Goal: Task Accomplishment & Management: Manage account settings

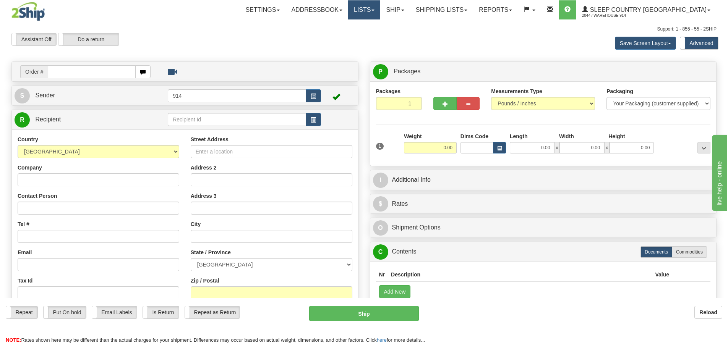
click at [380, 10] on link "Lists" at bounding box center [364, 9] width 32 height 19
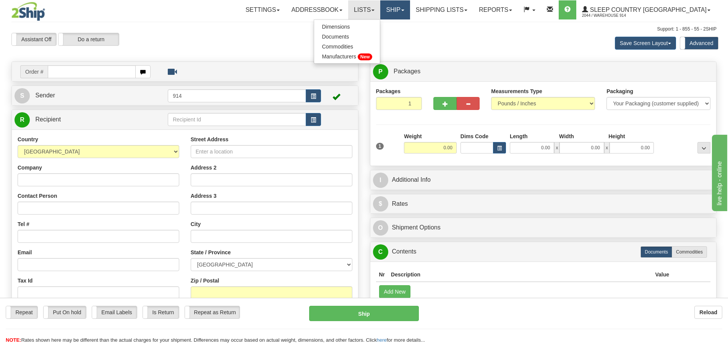
click at [410, 8] on link "Ship" at bounding box center [394, 9] width 29 height 19
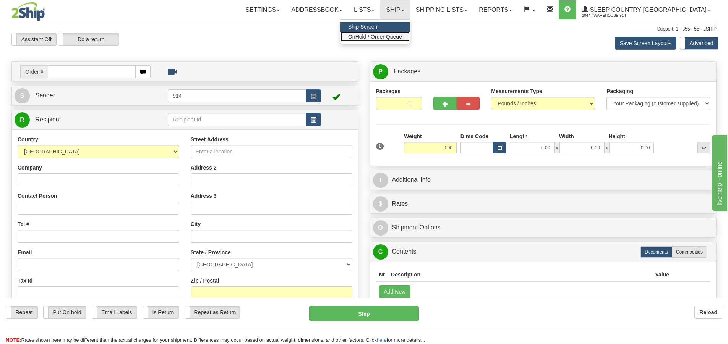
click at [410, 33] on link "OnHold / Order Queue" at bounding box center [375, 37] width 69 height 10
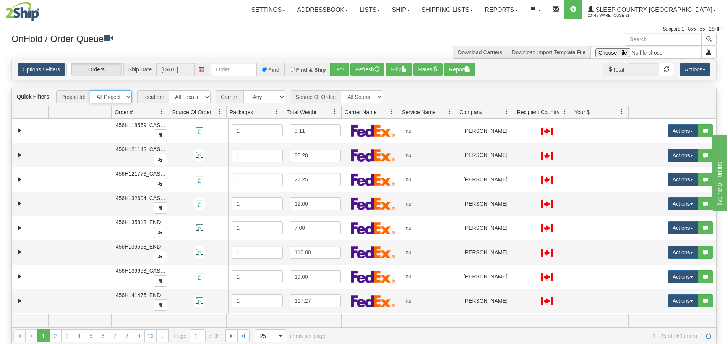
click at [127, 95] on select "All Projects" at bounding box center [111, 97] width 42 height 13
click at [200, 95] on select "All Locations 914 9009 [GEOGRAPHIC_DATA] SLE BEDDN ZINUC" at bounding box center [190, 97] width 42 height 13
select select "7603"
click at [169, 91] on select "All Locations 914 9009 [GEOGRAPHIC_DATA] SLE BEDDN ZINUC" at bounding box center [190, 97] width 42 height 13
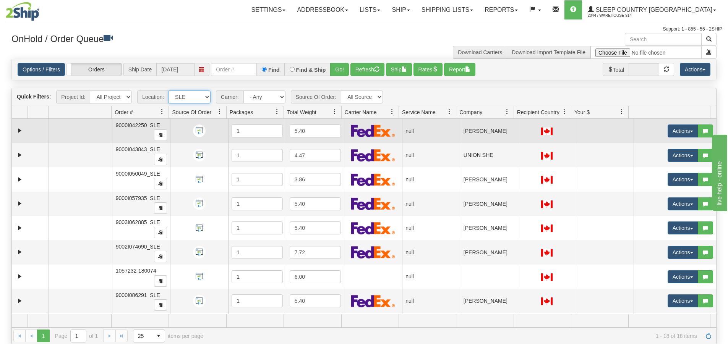
click at [25, 130] on td at bounding box center [30, 131] width 37 height 24
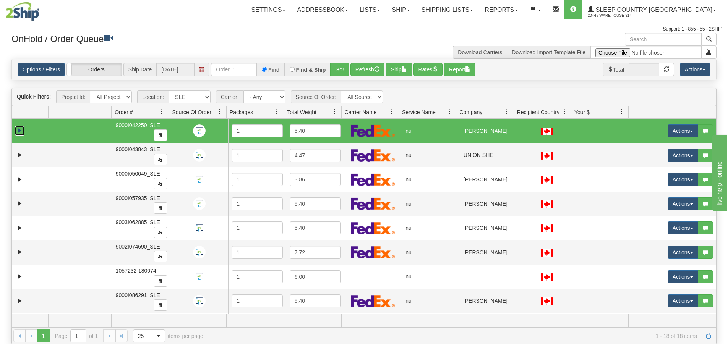
click at [23, 131] on link "Expand" at bounding box center [20, 131] width 10 height 10
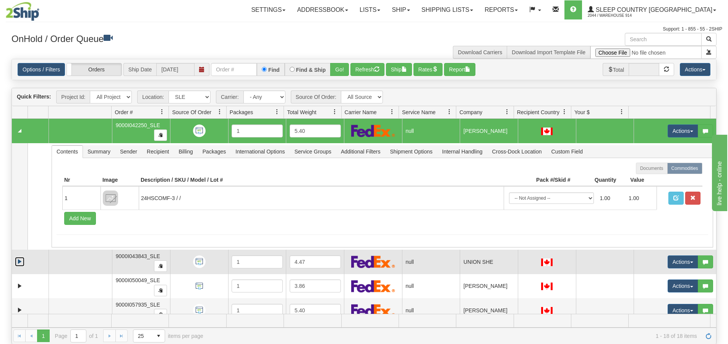
click at [21, 261] on link "Expand" at bounding box center [20, 262] width 10 height 10
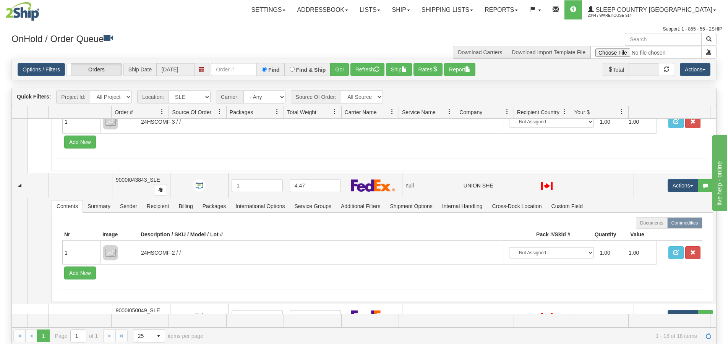
scroll to position [191, 0]
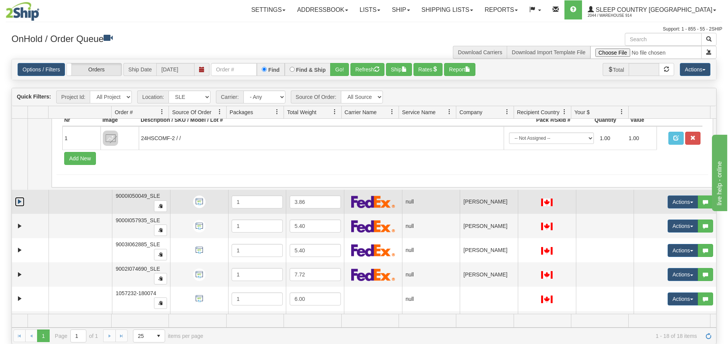
click at [19, 205] on link "Expand" at bounding box center [20, 202] width 10 height 10
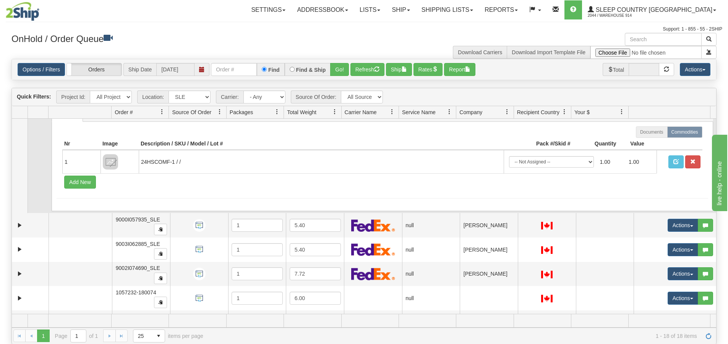
scroll to position [306, 0]
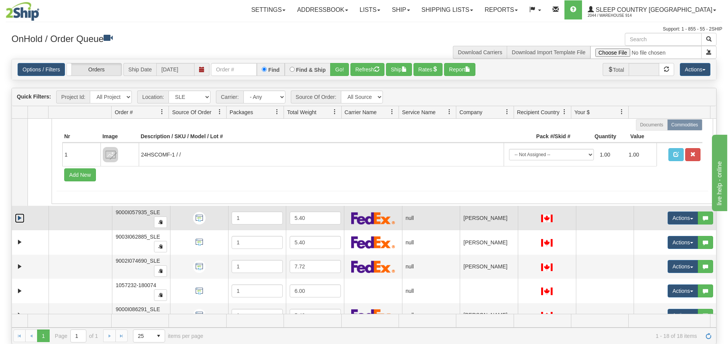
click at [19, 218] on link "Expand" at bounding box center [20, 219] width 10 height 10
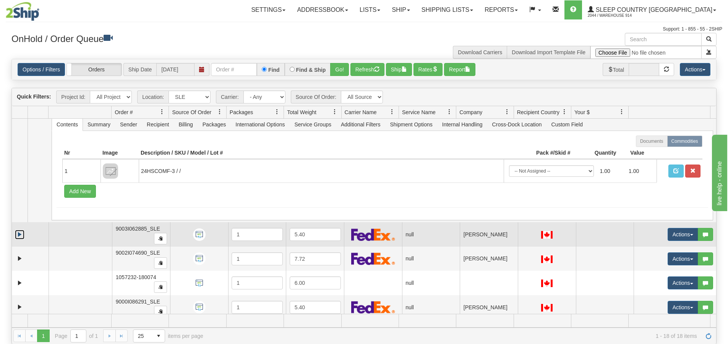
click at [18, 233] on link "Expand" at bounding box center [20, 235] width 10 height 10
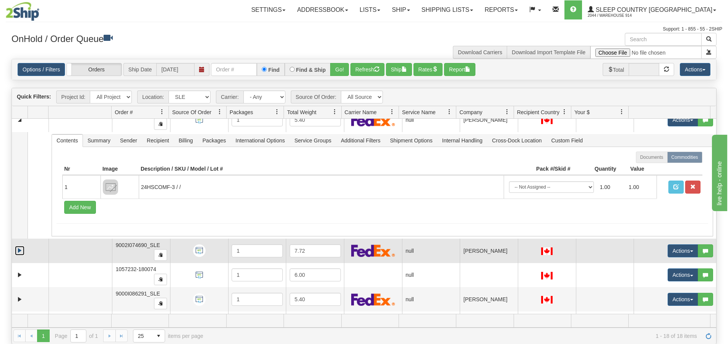
click at [19, 248] on link "Expand" at bounding box center [20, 251] width 10 height 10
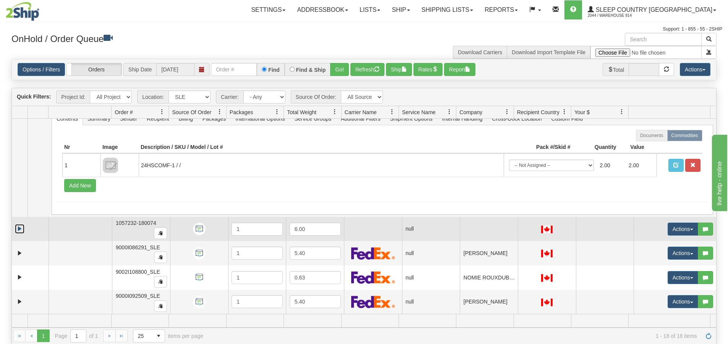
click at [23, 233] on link "Expand" at bounding box center [20, 229] width 10 height 10
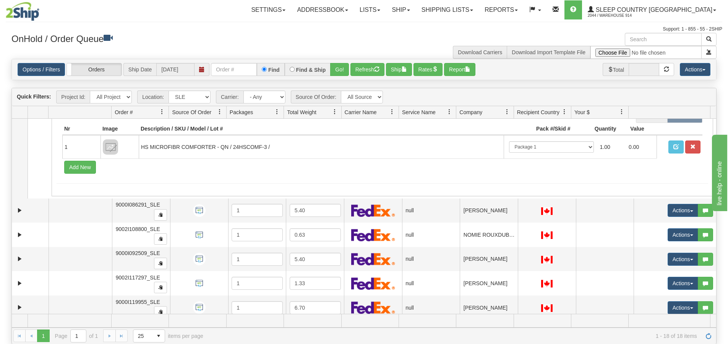
scroll to position [841, 0]
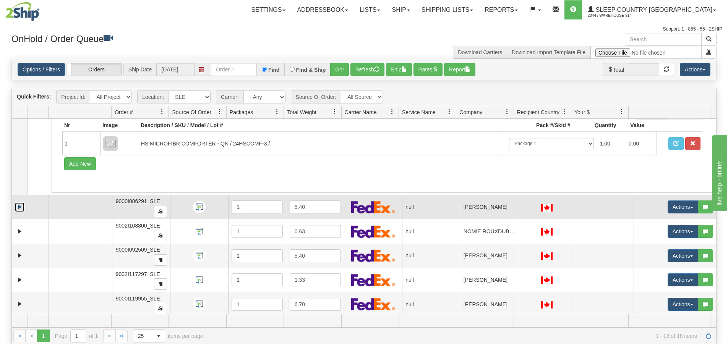
click at [21, 208] on link "Expand" at bounding box center [20, 208] width 10 height 10
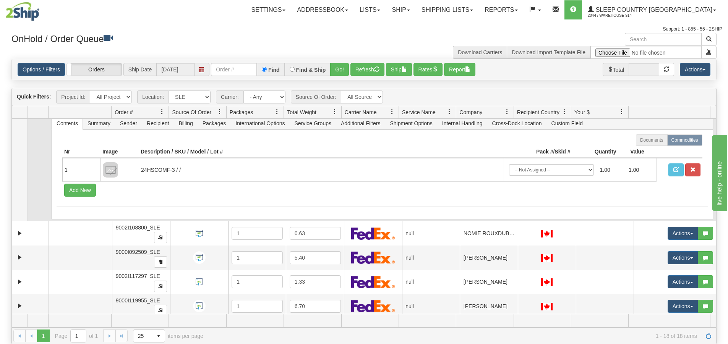
scroll to position [994, 0]
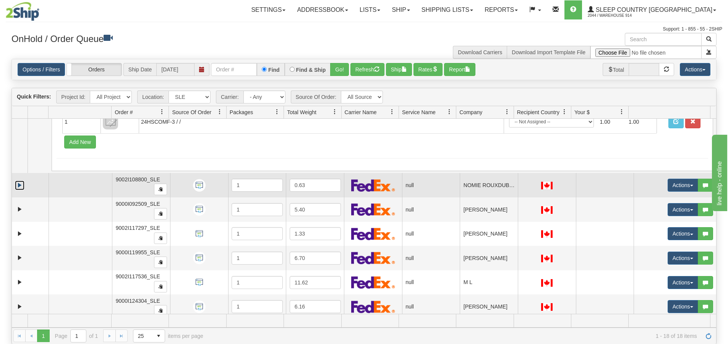
click at [20, 187] on link "Expand" at bounding box center [20, 186] width 10 height 10
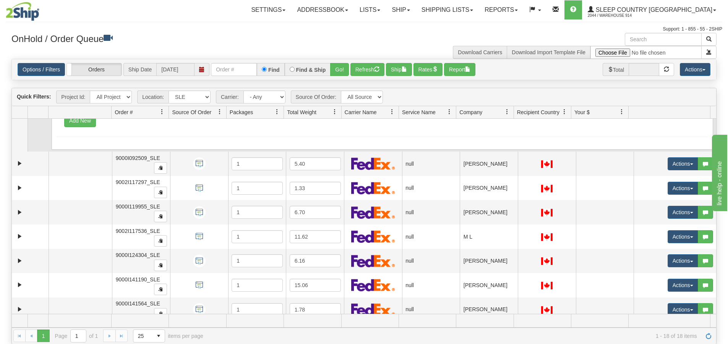
scroll to position [1147, 0]
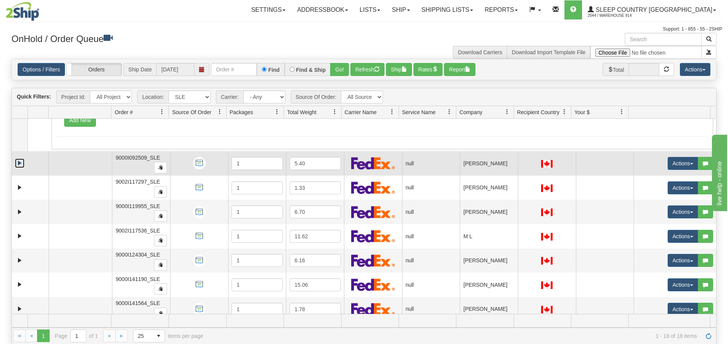
click at [21, 163] on link "Expand" at bounding box center [20, 164] width 10 height 10
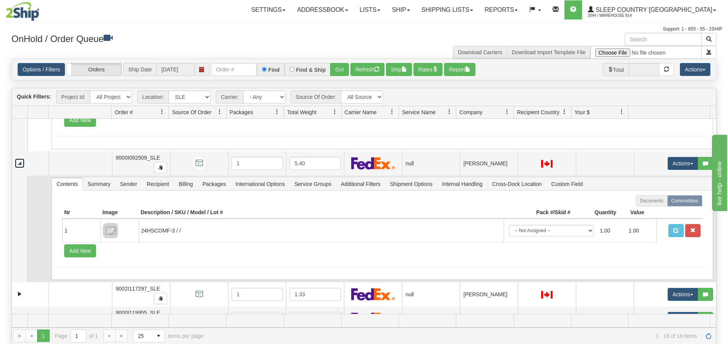
scroll to position [1262, 0]
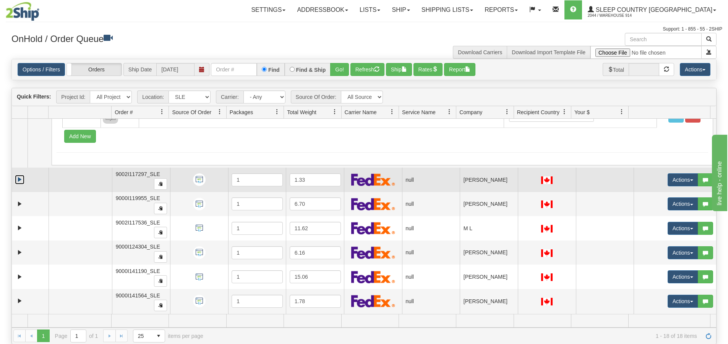
click at [19, 179] on link "Expand" at bounding box center [20, 180] width 10 height 10
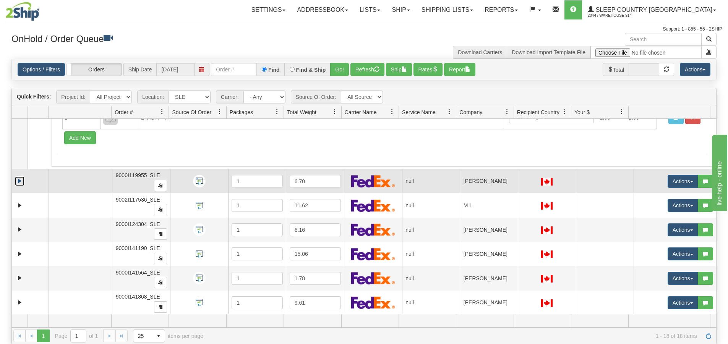
click at [19, 184] on link "Expand" at bounding box center [20, 182] width 10 height 10
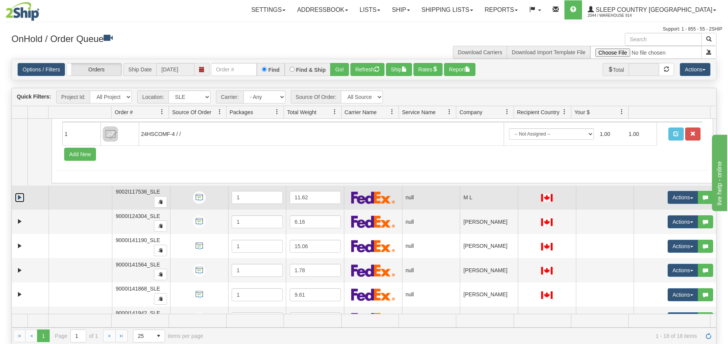
click at [19, 195] on link "Expand" at bounding box center [20, 198] width 10 height 10
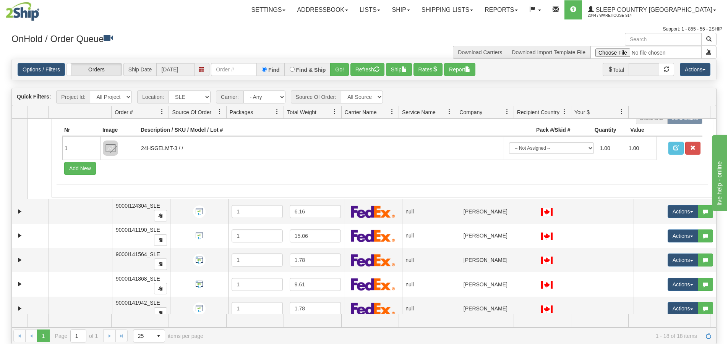
scroll to position [1650, 0]
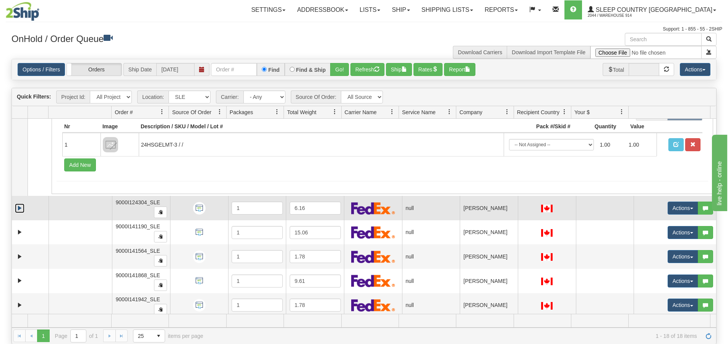
click at [20, 206] on link "Expand" at bounding box center [20, 209] width 10 height 10
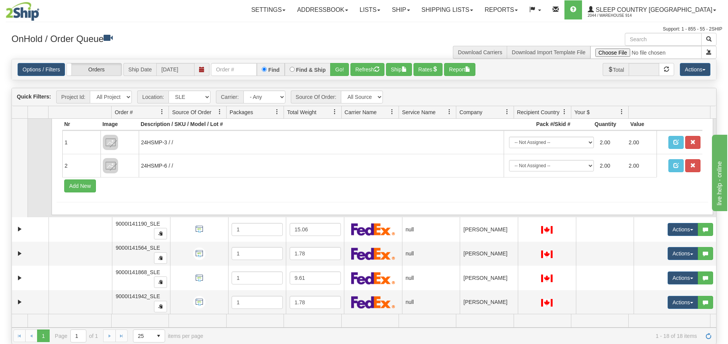
scroll to position [1783, 0]
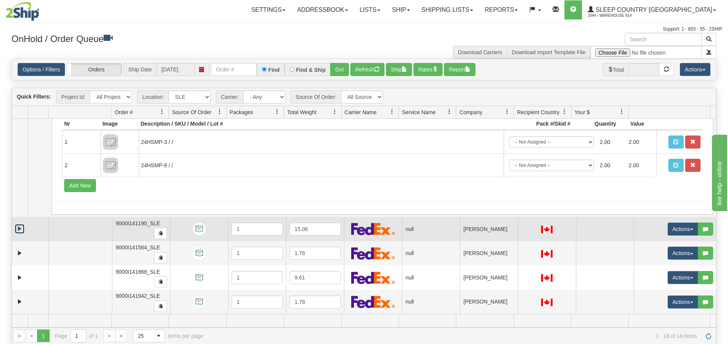
click at [21, 227] on link "Expand" at bounding box center [20, 229] width 10 height 10
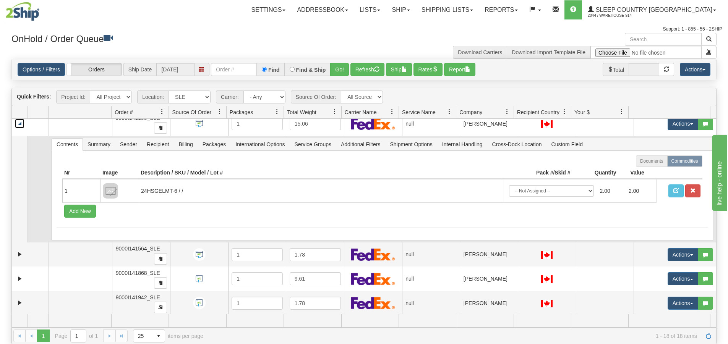
scroll to position [1890, 0]
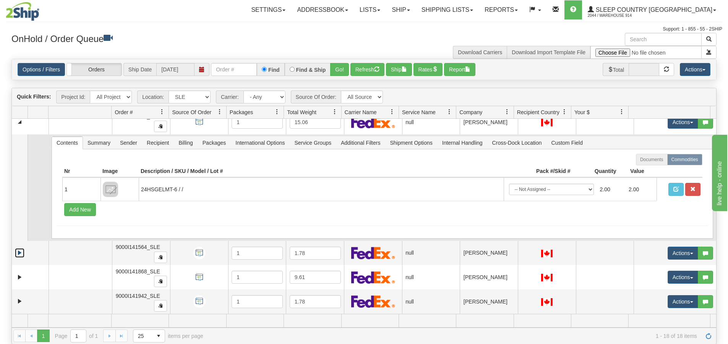
drag, startPoint x: 18, startPoint y: 251, endPoint x: 21, endPoint y: 239, distance: 12.1
click at [19, 251] on link "Expand" at bounding box center [20, 253] width 10 height 10
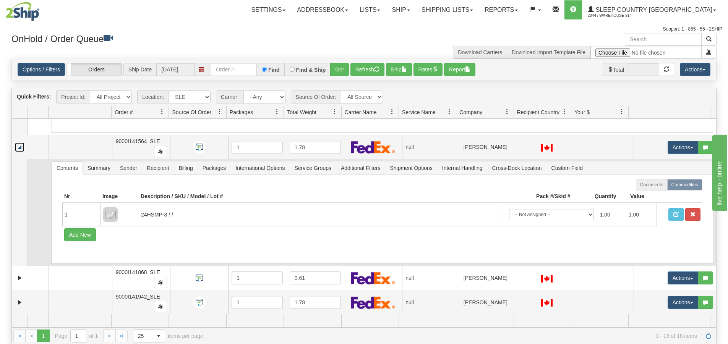
scroll to position [1997, 0]
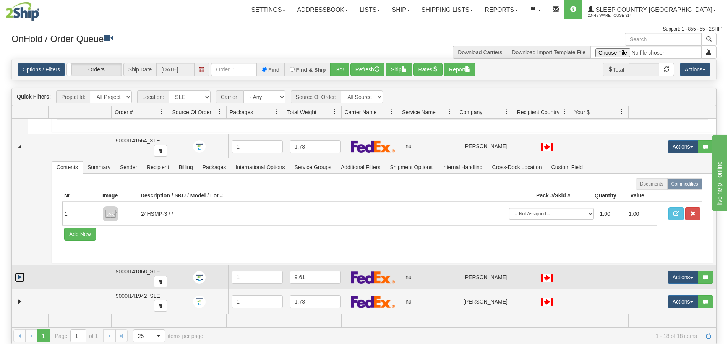
click at [21, 278] on link "Expand" at bounding box center [20, 278] width 10 height 10
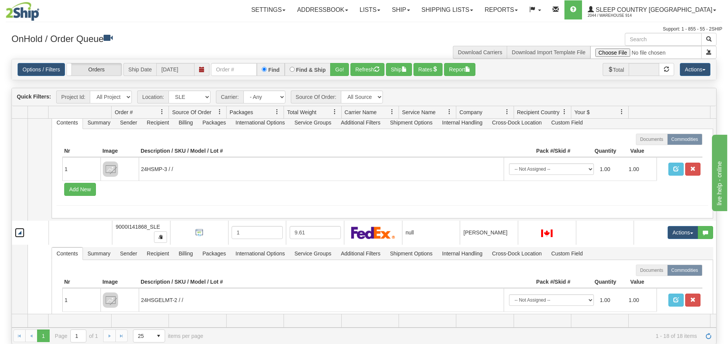
scroll to position [2103, 0]
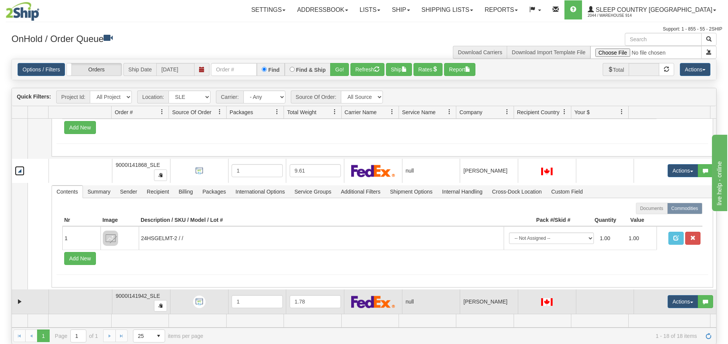
click at [21, 296] on td at bounding box center [30, 302] width 37 height 24
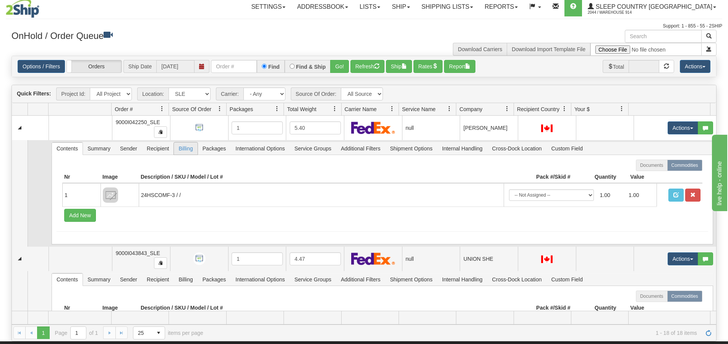
scroll to position [0, 0]
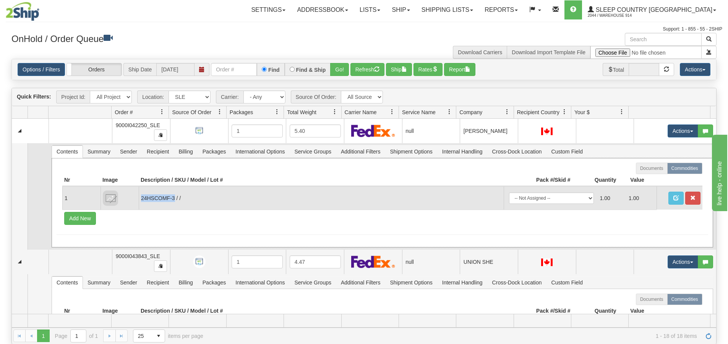
drag, startPoint x: 174, startPoint y: 199, endPoint x: 142, endPoint y: 197, distance: 32.6
click at [142, 197] on td "24HSCOMF-3 / /" at bounding box center [321, 198] width 365 height 23
copy td "24HSCOMF-3"
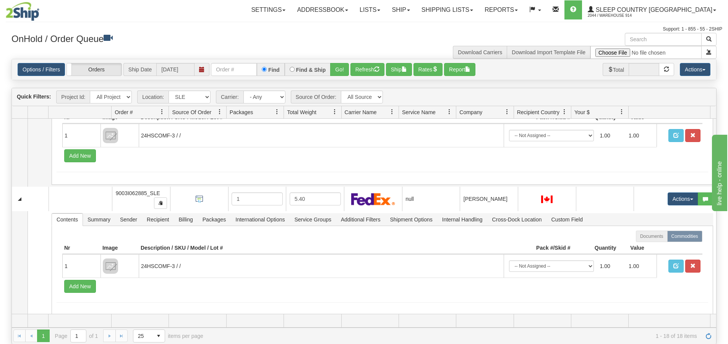
scroll to position [421, 0]
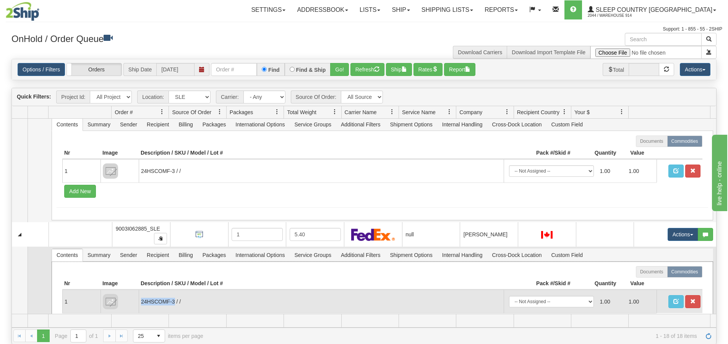
drag, startPoint x: 174, startPoint y: 303, endPoint x: 141, endPoint y: 298, distance: 32.9
click at [141, 298] on td "24HSCOMF-3 / /" at bounding box center [321, 301] width 365 height 23
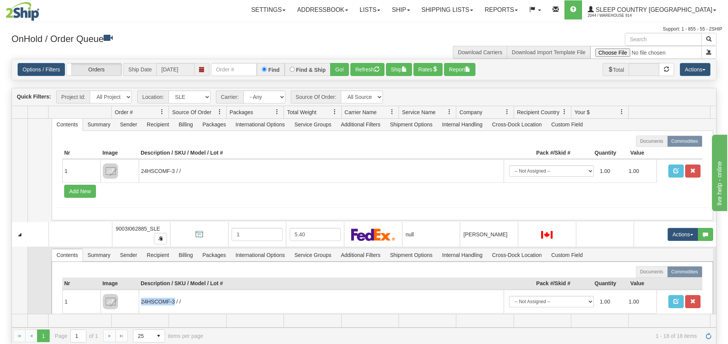
copy td "24HSCOMF-3"
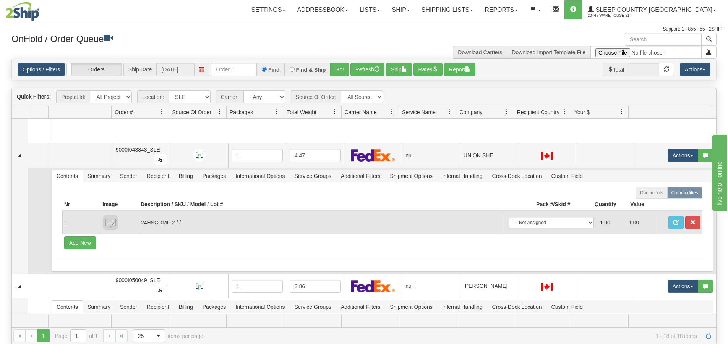
scroll to position [115, 0]
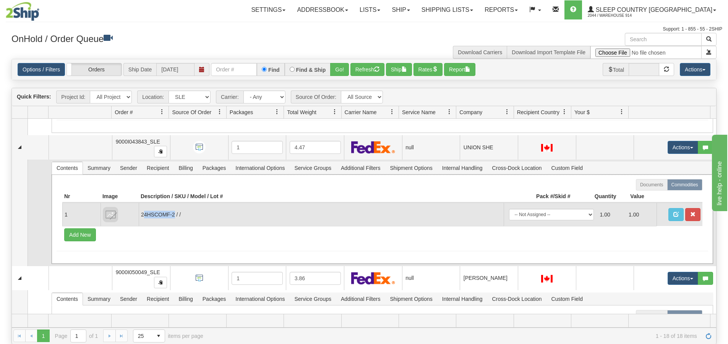
drag, startPoint x: 175, startPoint y: 216, endPoint x: 143, endPoint y: 214, distance: 32.1
click at [143, 214] on td "24HSCOMF-2 / /" at bounding box center [321, 214] width 365 height 23
click at [174, 216] on td "24HSCOMF-2 / /" at bounding box center [321, 214] width 365 height 23
drag, startPoint x: 175, startPoint y: 215, endPoint x: 141, endPoint y: 212, distance: 34.2
click at [141, 212] on td "24HSCOMF-2 / /" at bounding box center [321, 214] width 365 height 23
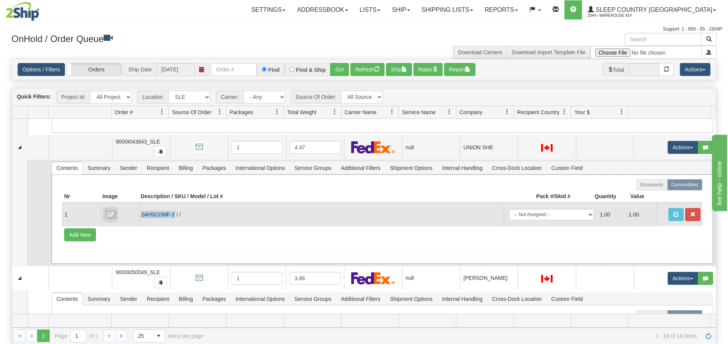
copy td "24HSCOMF-2"
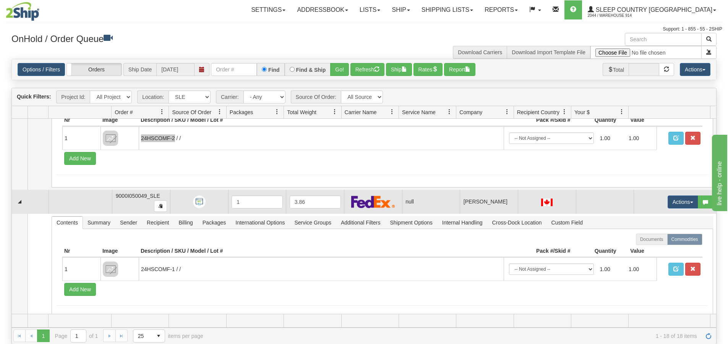
scroll to position [268, 0]
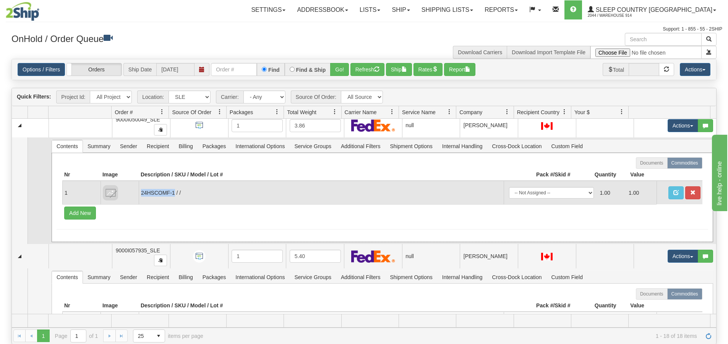
drag, startPoint x: 174, startPoint y: 192, endPoint x: 141, endPoint y: 194, distance: 32.5
click at [141, 194] on td "24HSCOMF-1 / /" at bounding box center [321, 192] width 365 height 23
copy td "24HSCOMF-1"
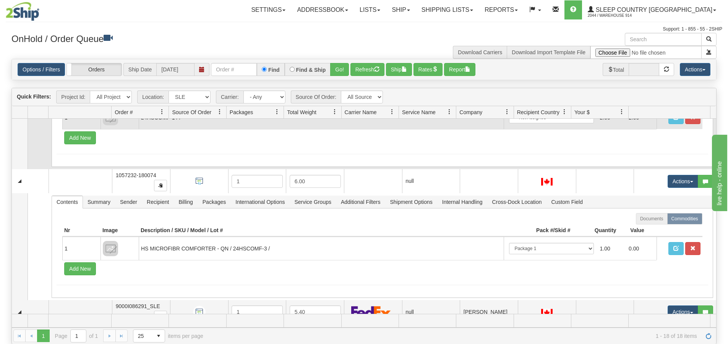
scroll to position [765, 0]
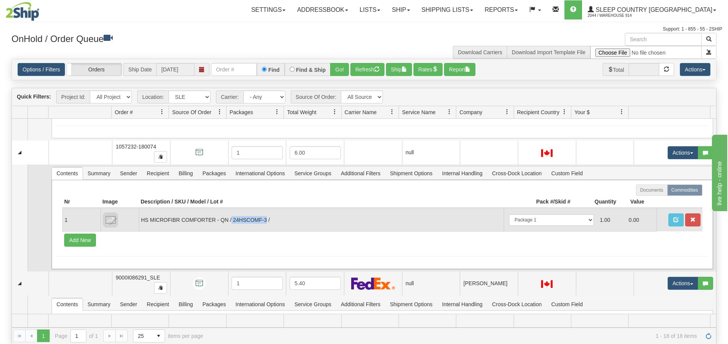
drag, startPoint x: 266, startPoint y: 219, endPoint x: 232, endPoint y: 223, distance: 34.9
click at [232, 223] on td "HS MICROFIBR COMFORTER - QN / 24HSCOMF-3 /" at bounding box center [321, 219] width 365 height 23
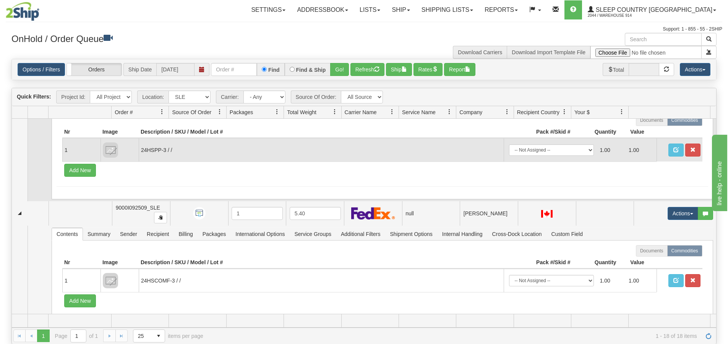
scroll to position [1032, 0]
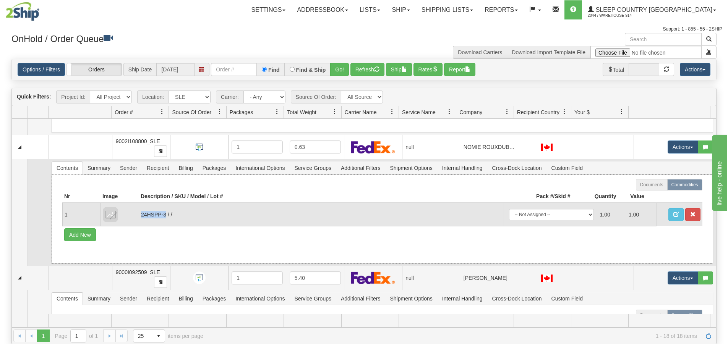
drag, startPoint x: 167, startPoint y: 214, endPoint x: 142, endPoint y: 214, distance: 24.8
click at [142, 214] on td "24HSPP-3 / /" at bounding box center [321, 214] width 365 height 23
copy td "24HSPP-3"
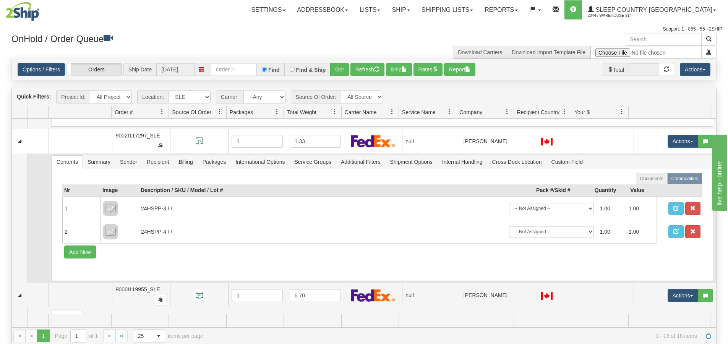
scroll to position [1300, 0]
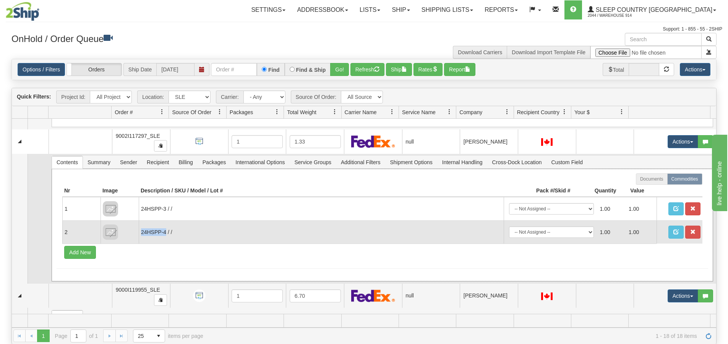
drag, startPoint x: 167, startPoint y: 232, endPoint x: 141, endPoint y: 231, distance: 25.7
click at [141, 231] on td "24HSPP-4 / /" at bounding box center [321, 232] width 365 height 23
copy td "24HSPP-4"
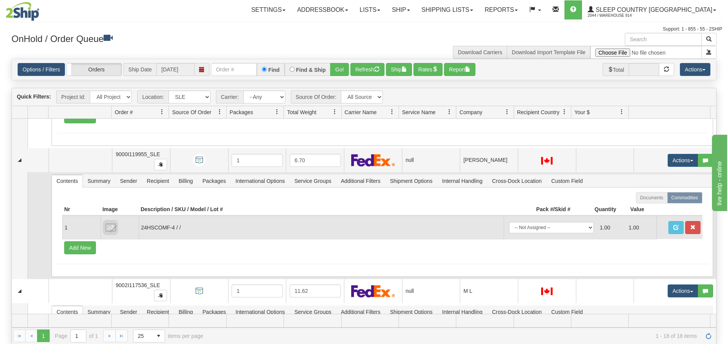
scroll to position [1453, 0]
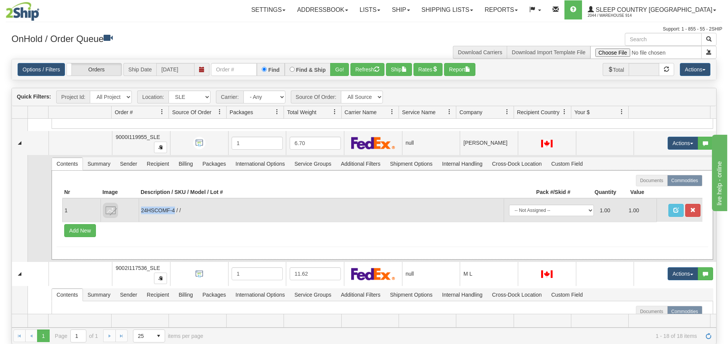
drag, startPoint x: 174, startPoint y: 210, endPoint x: 141, endPoint y: 208, distance: 33.3
click at [141, 208] on td "24HSCOMF-4 / /" at bounding box center [321, 210] width 365 height 23
copy td "24HSCOMF-4"
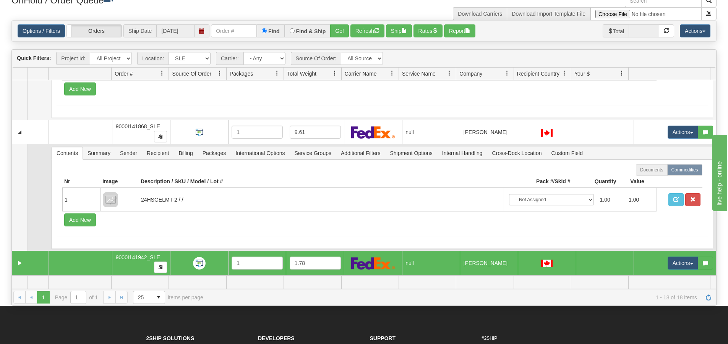
scroll to position [38, 0]
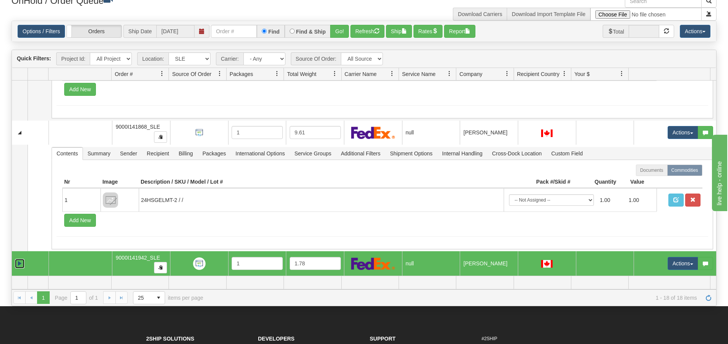
click at [20, 262] on link "Expand" at bounding box center [20, 264] width 10 height 10
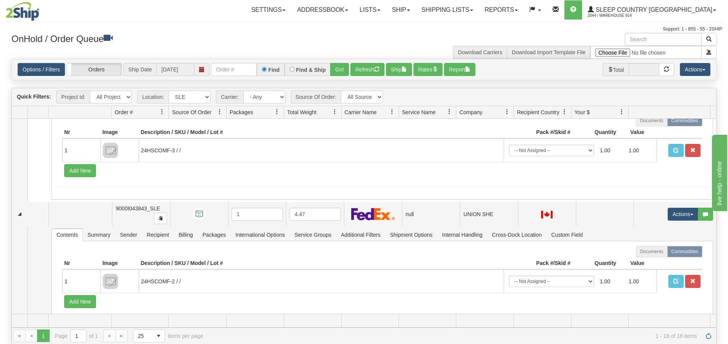
scroll to position [0, 0]
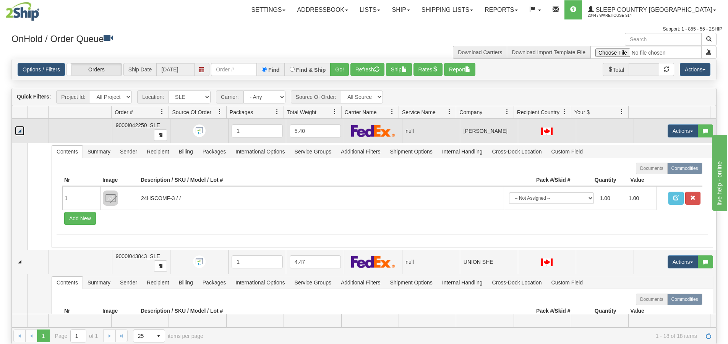
click at [23, 131] on link "Collapse" at bounding box center [20, 131] width 10 height 10
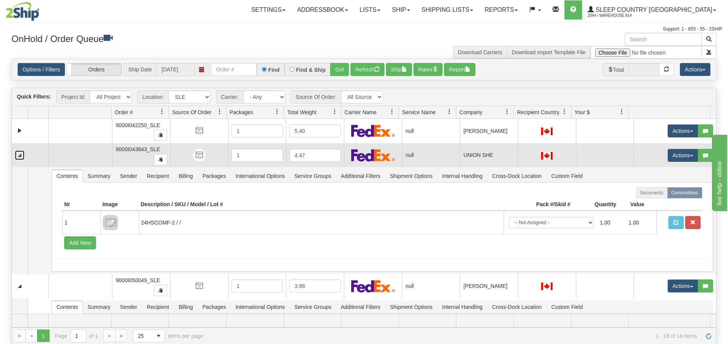
click at [21, 155] on link "Collapse" at bounding box center [20, 156] width 10 height 10
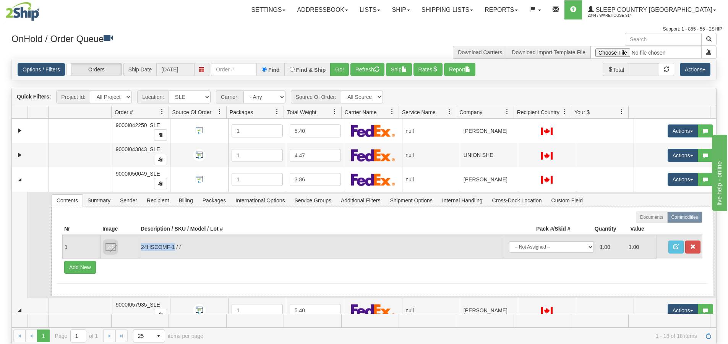
drag, startPoint x: 175, startPoint y: 248, endPoint x: 142, endPoint y: 245, distance: 33.0
click at [142, 245] on td "24HSCOMF-1 / /" at bounding box center [321, 247] width 365 height 23
copy td "24HSCOMF-1"
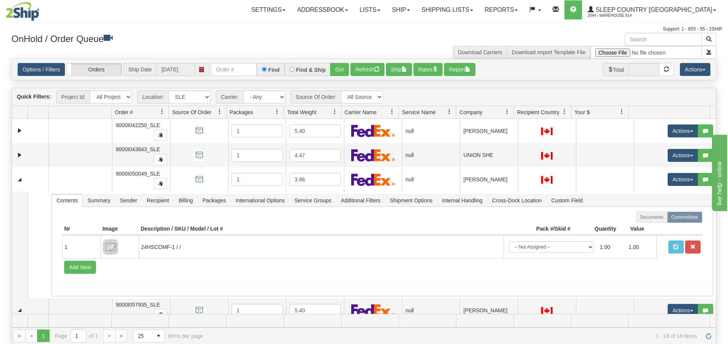
click at [11, 179] on div "Is equal to Is not equal to Contains Does not contains CAD USD EUR ZAR [PERSON_…" at bounding box center [364, 202] width 717 height 286
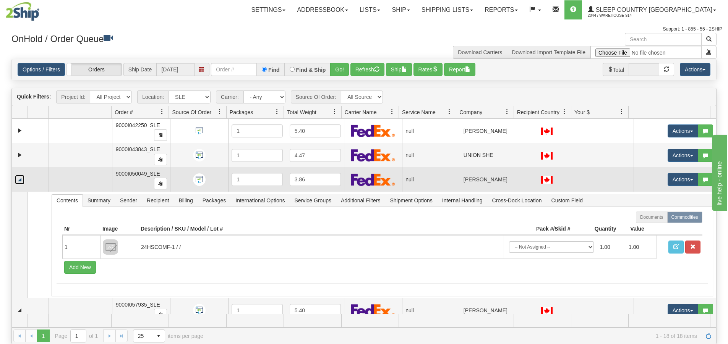
click at [19, 183] on link "Collapse" at bounding box center [20, 180] width 10 height 10
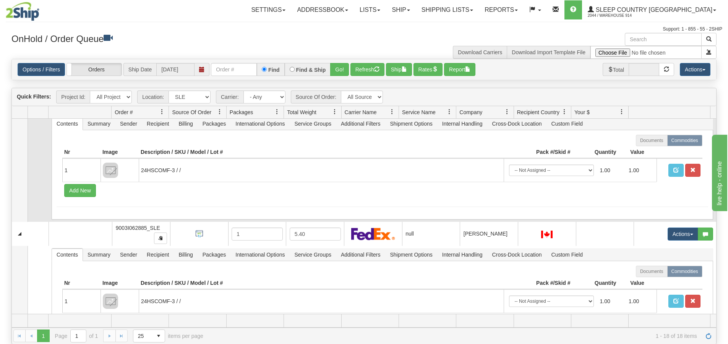
scroll to position [115, 0]
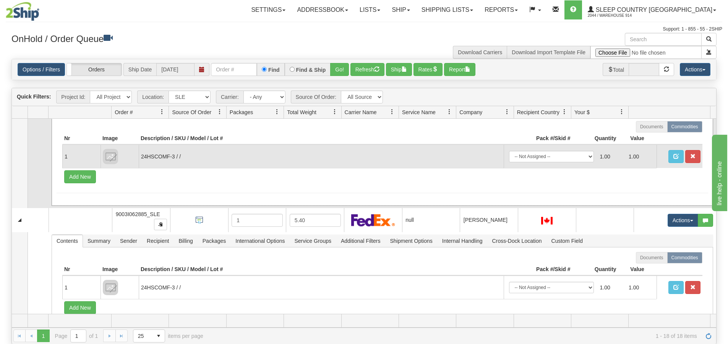
click at [172, 158] on td "24HSCOMF-3 / /" at bounding box center [321, 156] width 365 height 23
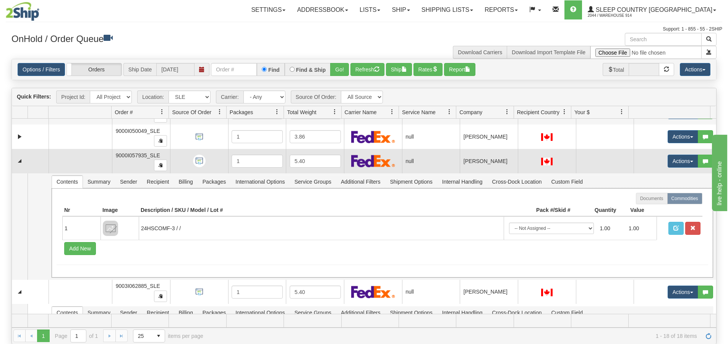
scroll to position [38, 0]
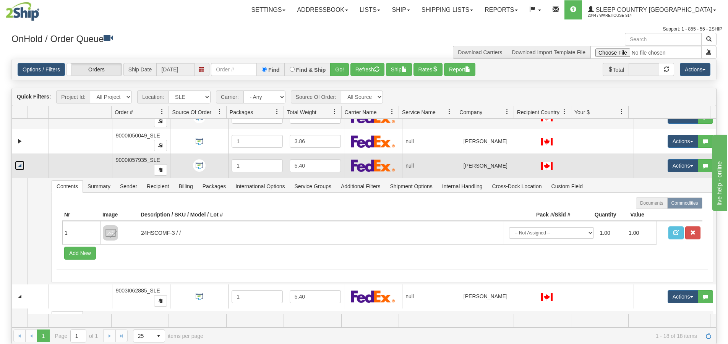
click at [20, 166] on link "Collapse" at bounding box center [20, 166] width 10 height 10
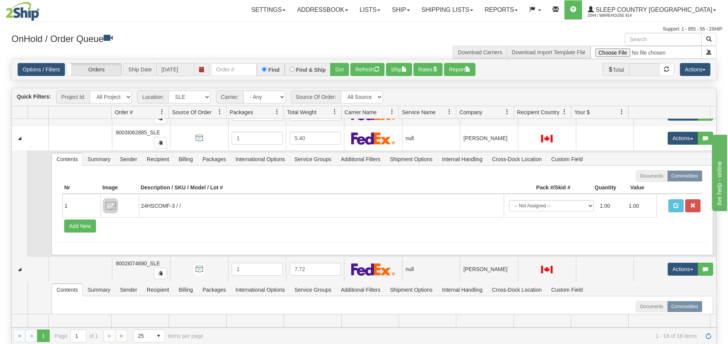
scroll to position [76, 0]
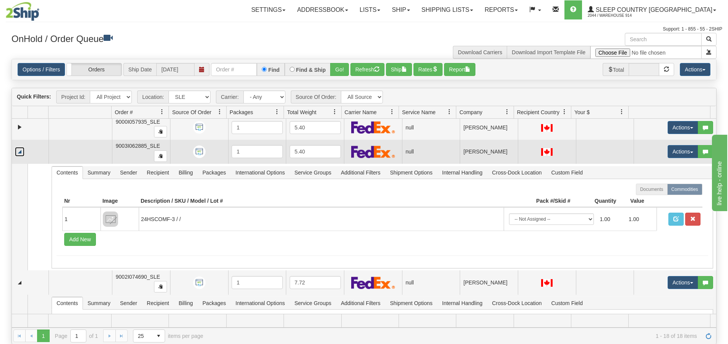
click at [22, 153] on link "Collapse" at bounding box center [20, 152] width 10 height 10
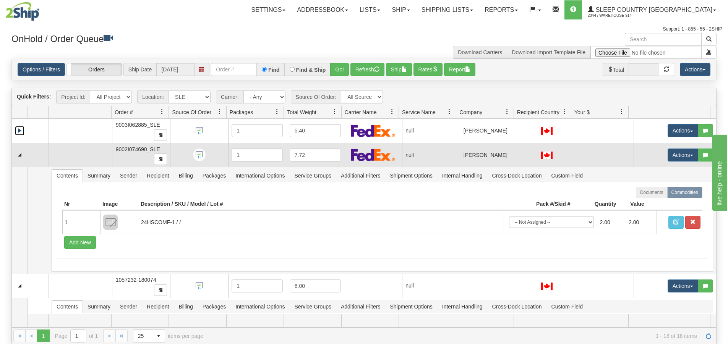
scroll to position [115, 0]
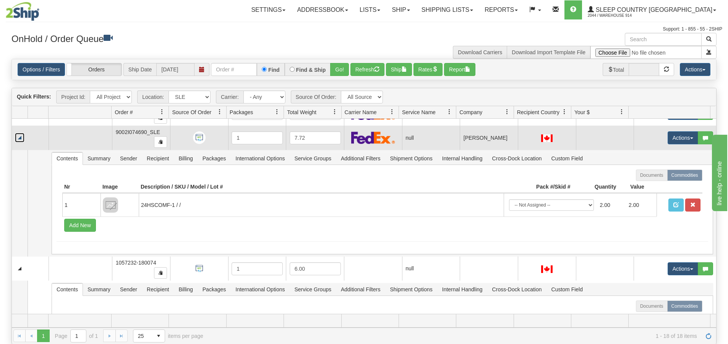
click at [23, 141] on link "Collapse" at bounding box center [20, 138] width 10 height 10
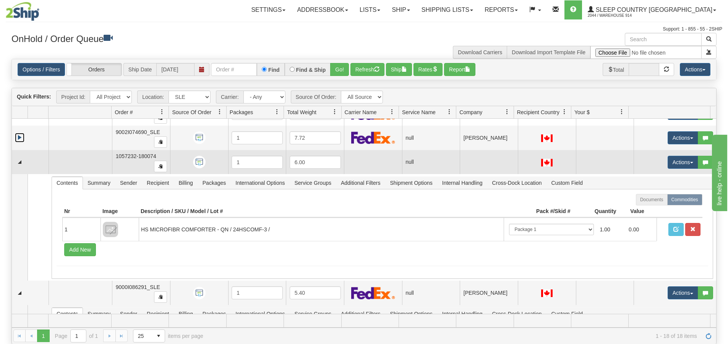
scroll to position [153, 0]
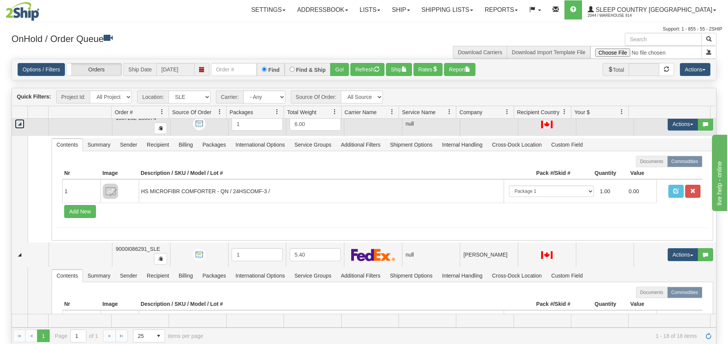
click at [20, 128] on link "Collapse" at bounding box center [20, 124] width 10 height 10
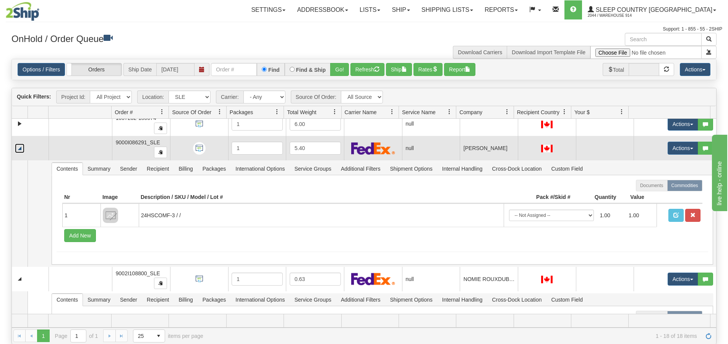
click at [20, 149] on link "Collapse" at bounding box center [20, 149] width 10 height 10
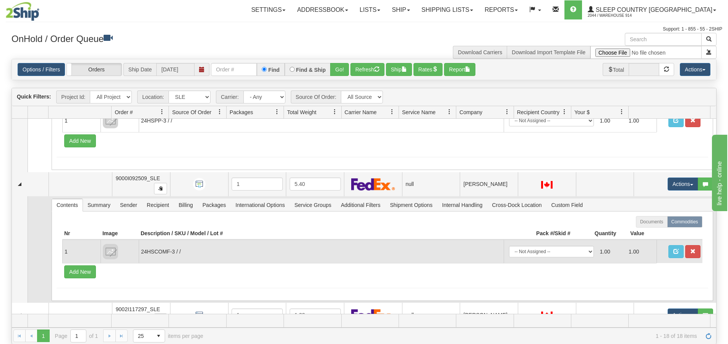
scroll to position [268, 0]
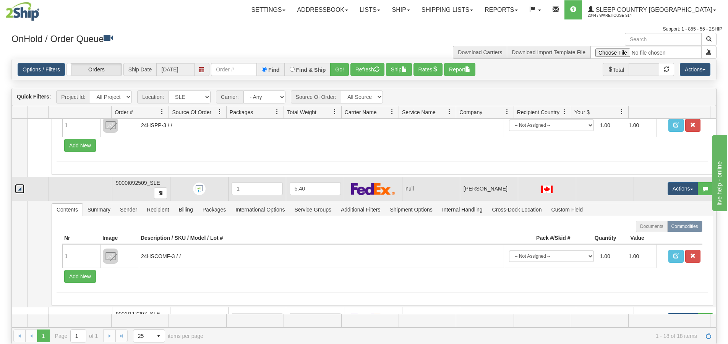
click at [19, 189] on link "Collapse" at bounding box center [20, 189] width 10 height 10
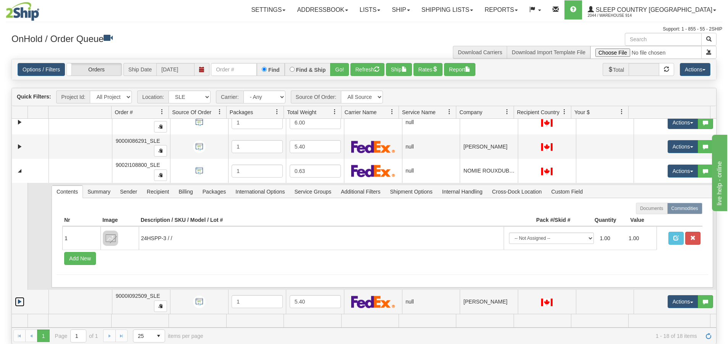
scroll to position [153, 0]
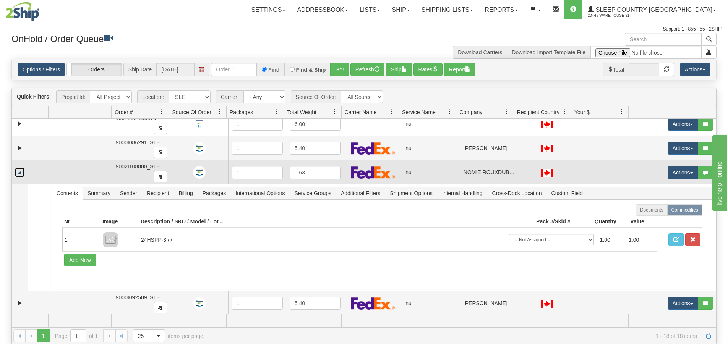
click at [20, 175] on link "Collapse" at bounding box center [20, 173] width 10 height 10
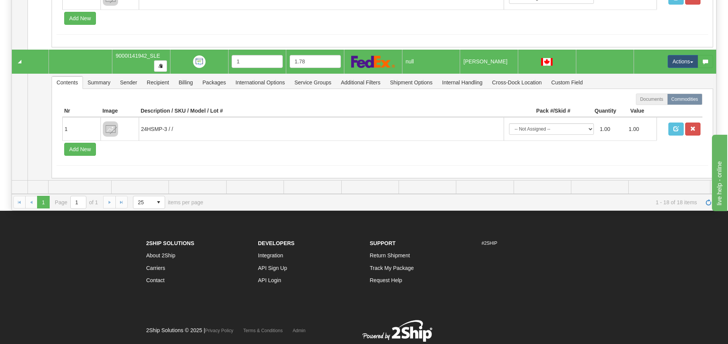
scroll to position [120, 0]
